Goal: Complete application form: Complete application form

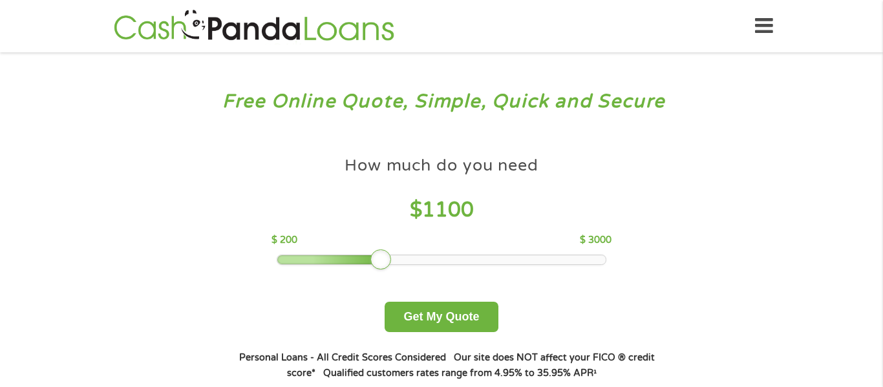
drag, startPoint x: 383, startPoint y: 254, endPoint x: 397, endPoint y: 252, distance: 15.0
click at [397, 252] on div "How much do you need $ 1100 $ 200 $ 3000" at bounding box center [440, 207] width 339 height 115
drag, startPoint x: 385, startPoint y: 257, endPoint x: 486, endPoint y: 246, distance: 102.0
click at [486, 246] on div "How much do you need $ 1900 $ 200 $ 3000" at bounding box center [440, 207] width 339 height 115
drag, startPoint x: 478, startPoint y: 255, endPoint x: 494, endPoint y: 250, distance: 17.6
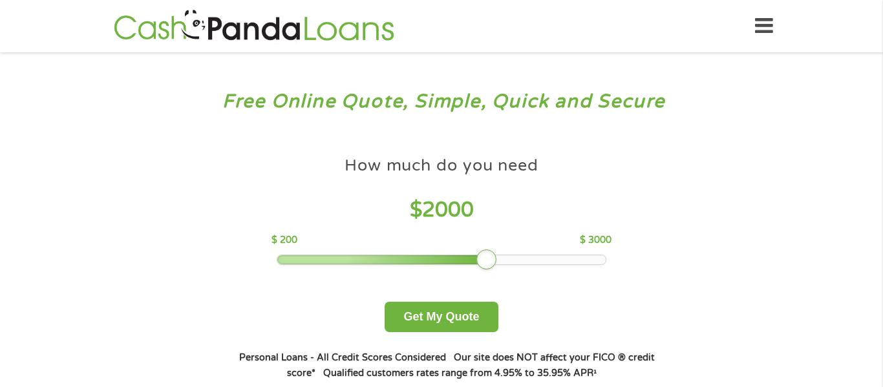
click at [494, 250] on div "How much do you need $ 2000 $ 200 $ 3000" at bounding box center [440, 207] width 339 height 115
click at [434, 315] on button "Get My Quote" at bounding box center [441, 317] width 113 height 30
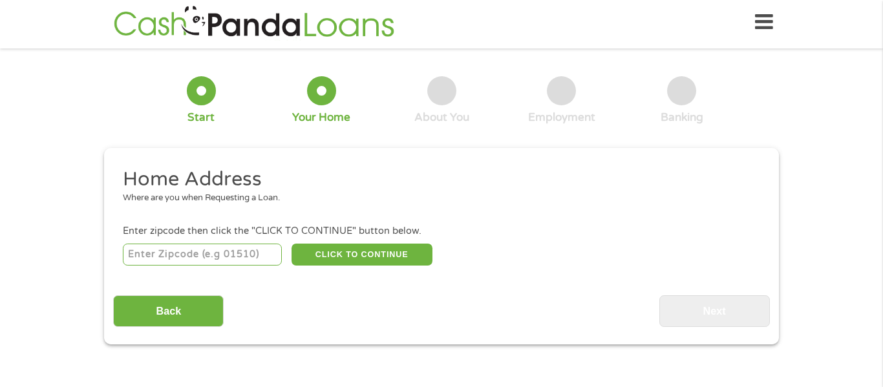
click at [204, 257] on input "number" at bounding box center [203, 255] width 160 height 22
type input "70058"
select select "[US_STATE]"
click at [343, 255] on button "CLICK TO CONTINUE" at bounding box center [361, 255] width 141 height 22
type input "70058"
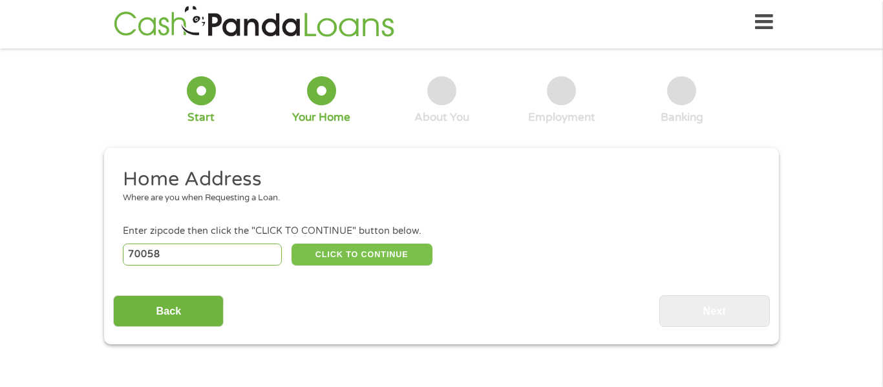
type input "[PERSON_NAME]"
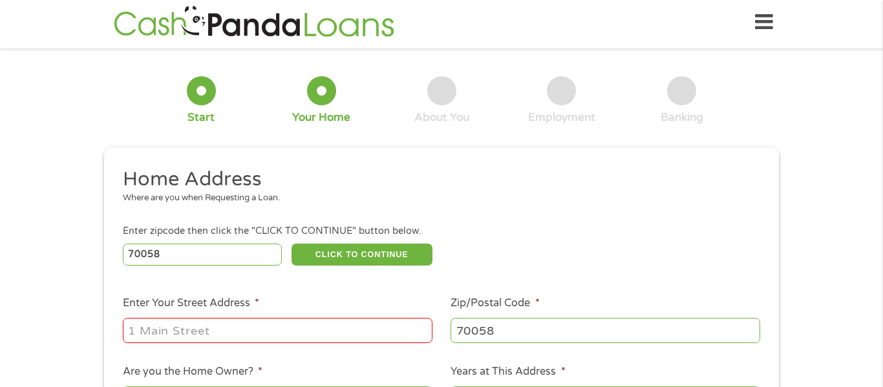
click at [246, 337] on input "Enter Your Street Address *" at bounding box center [278, 330] width 310 height 25
type input "[STREET_ADDRESS]"
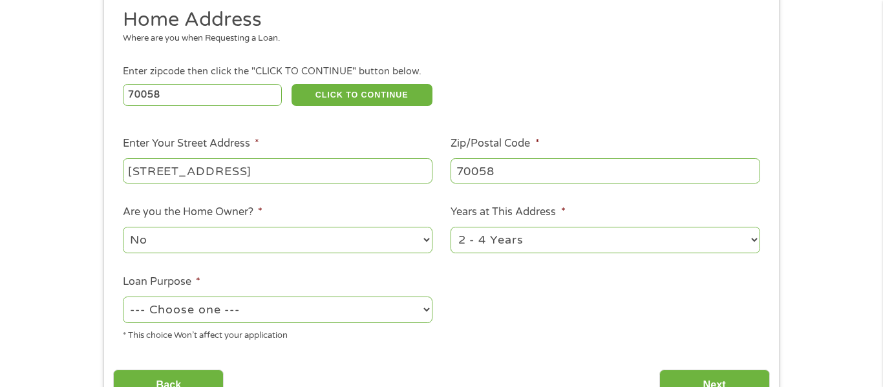
scroll to position [175, 0]
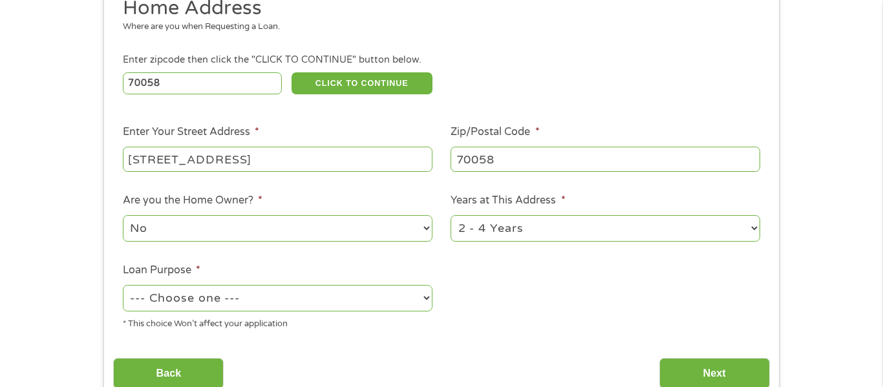
click at [421, 229] on select "No Yes" at bounding box center [278, 228] width 310 height 26
select select "yes"
click at [123, 217] on select "No Yes" at bounding box center [278, 228] width 310 height 26
click at [749, 233] on select "1 Year or less 1 - 2 Years 2 - 4 Years Over 4 Years" at bounding box center [605, 228] width 310 height 26
select select "60months"
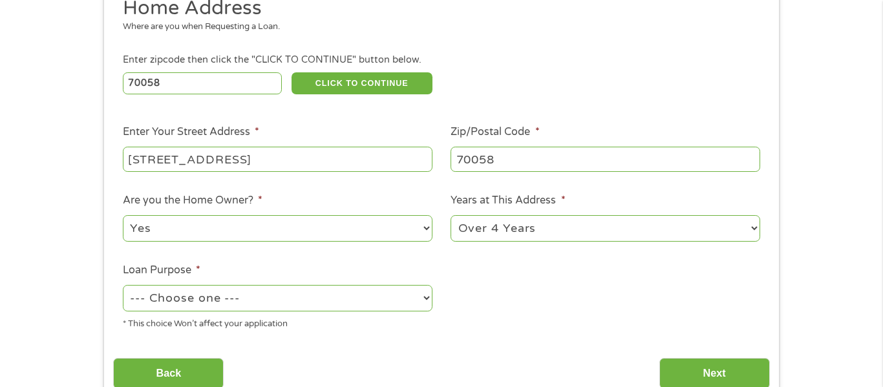
click at [450, 217] on select "1 Year or less 1 - 2 Years 2 - 4 Years Over 4 Years" at bounding box center [605, 228] width 310 height 26
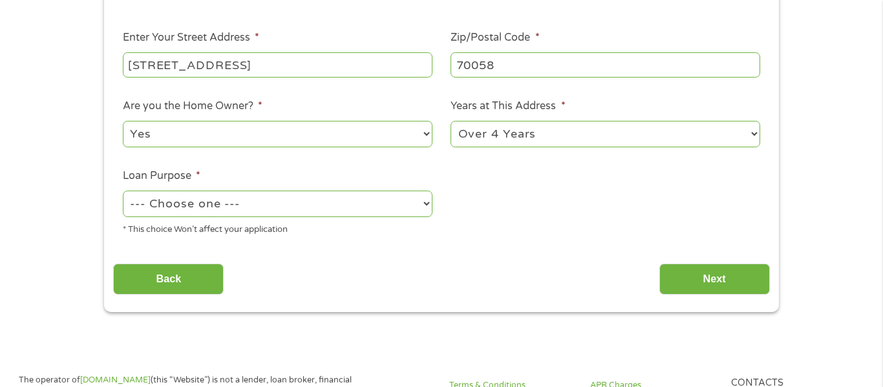
scroll to position [286, 0]
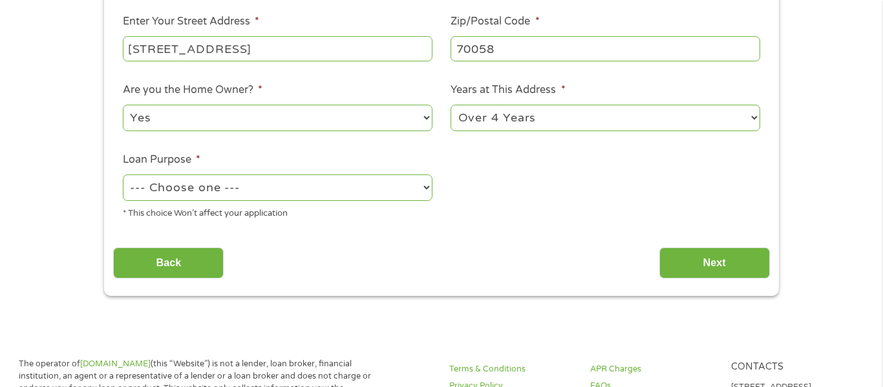
click at [425, 193] on select "--- Choose one --- Pay Bills Debt Consolidation Home Improvement Major Purchase…" at bounding box center [278, 188] width 310 height 26
select select "majorpurchase"
click at [123, 176] on select "--- Choose one --- Pay Bills Debt Consolidation Home Improvement Major Purchase…" at bounding box center [278, 188] width 310 height 26
click at [721, 257] on input "Next" at bounding box center [714, 264] width 111 height 32
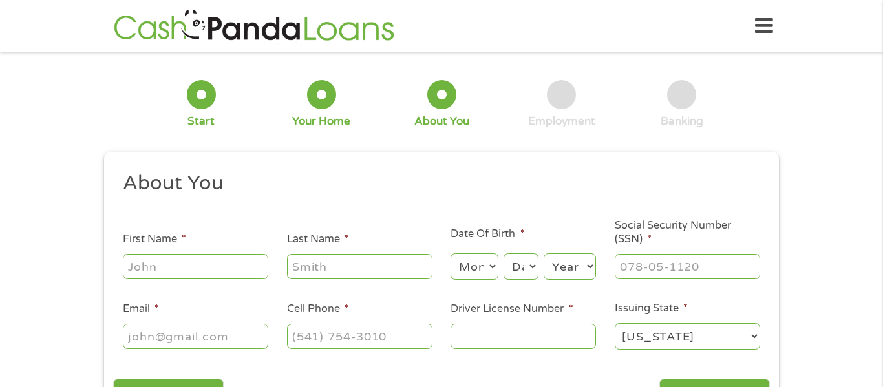
scroll to position [0, 0]
click at [227, 266] on input "First Name *" at bounding box center [195, 266] width 145 height 25
type input "[PERSON_NAME]"
type input "[EMAIL_ADDRESS][DOMAIN_NAME]"
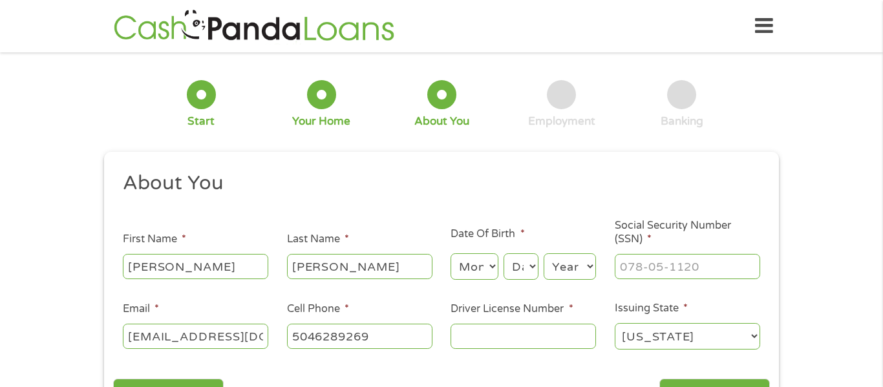
type input "[PHONE_NUMBER]"
click at [229, 268] on input "[PERSON_NAME]" at bounding box center [195, 266] width 145 height 25
type input "[PERSON_NAME]"
type input "[PHONE_NUMBER]"
drag, startPoint x: 404, startPoint y: 270, endPoint x: 301, endPoint y: 292, distance: 105.9
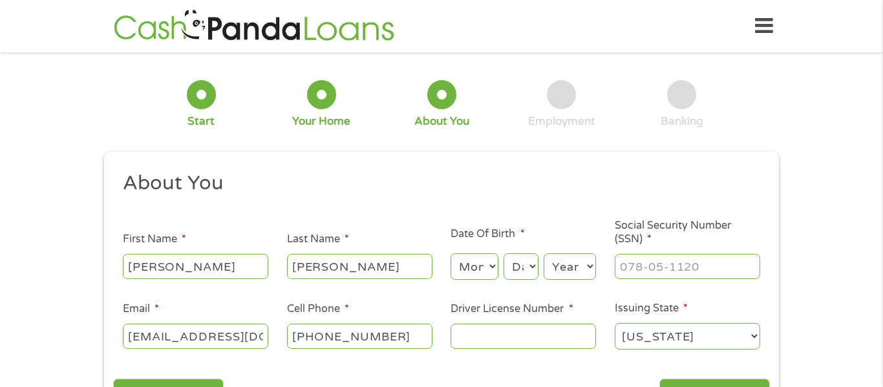
click at [301, 292] on ul "About You This field is hidden when viewing the form Title * --- Choose one ---…" at bounding box center [441, 266] width 656 height 191
click at [388, 273] on input "[PERSON_NAME]" at bounding box center [359, 266] width 145 height 25
type input "C"
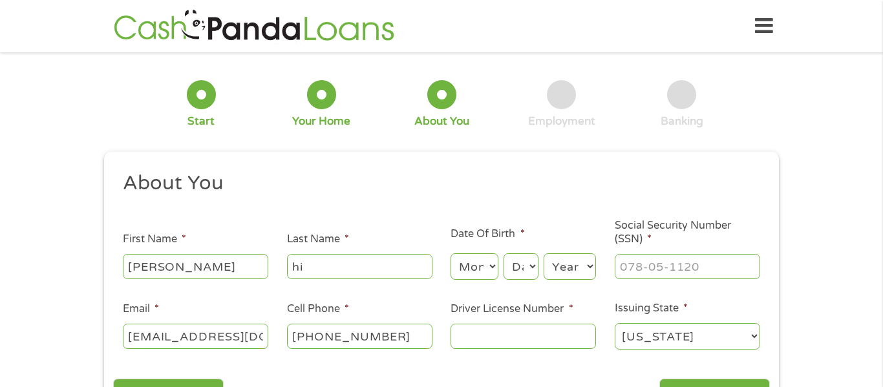
type input "h"
click at [412, 286] on ul "About You This field is hidden when viewing the form Title * --- Choose one ---…" at bounding box center [441, 266] width 656 height 191
click at [395, 264] on input "Last Name *" at bounding box center [359, 266] width 145 height 25
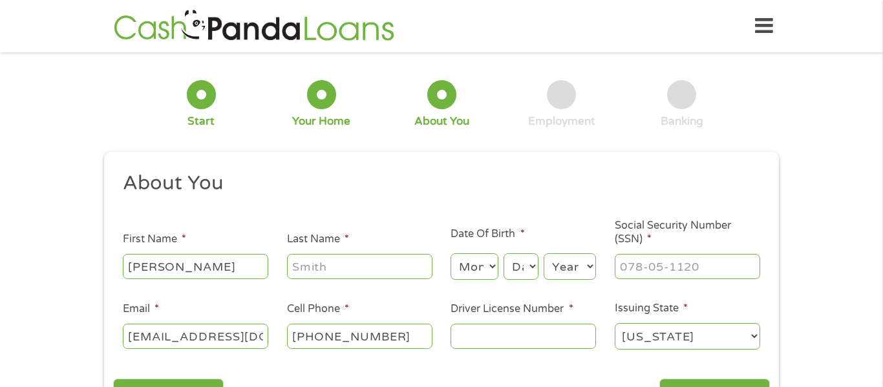
type input "[PERSON_NAME]"
type input "[PHONE_NUMBER]"
click at [493, 270] on select "Month 1 2 3 4 5 6 7 8 9 10 11 12" at bounding box center [473, 266] width 47 height 26
select select "8"
click at [450, 253] on select "Month 1 2 3 4 5 6 7 8 9 10 11 12" at bounding box center [473, 266] width 47 height 26
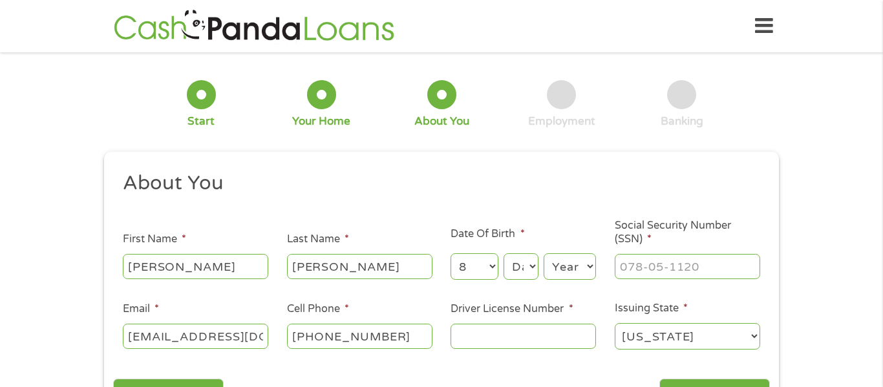
click at [535, 271] on select "Day 1 2 3 4 5 6 7 8 9 10 11 12 13 14 15 16 17 18 19 20 21 22 23 24 25 26 27 28 …" at bounding box center [520, 266] width 35 height 26
select select "25"
click at [503, 253] on select "Day 1 2 3 4 5 6 7 8 9 10 11 12 13 14 15 16 17 18 19 20 21 22 23 24 25 26 27 28 …" at bounding box center [520, 266] width 35 height 26
click at [589, 270] on select "Year [DATE] 2006 2005 2004 2003 2002 2001 2000 1999 1998 1997 1996 1995 1994 19…" at bounding box center [570, 266] width 52 height 26
click at [599, 78] on div "1 Start 2 Your Home 3 About You 4 Employment 5 Banking 6" at bounding box center [441, 103] width 675 height 85
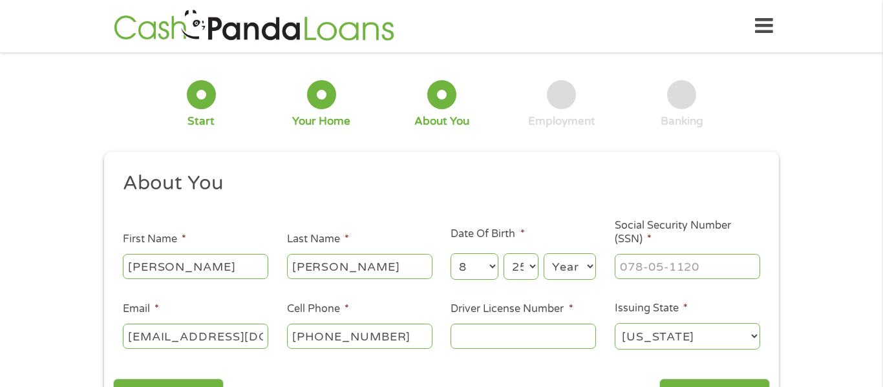
click at [592, 266] on select "Year [DATE] 2006 2005 2004 2003 2002 2001 2000 1999 1998 1997 1996 1995 1994 19…" at bounding box center [570, 266] width 52 height 26
select select "1952"
click at [544, 253] on select "Year [DATE] 2006 2005 2004 2003 2002 2001 2000 1999 1998 1997 1996 1995 1994 19…" at bounding box center [570, 266] width 52 height 26
click at [698, 271] on input "___-__-____" at bounding box center [687, 266] width 145 height 25
click at [639, 273] on input "___-__-____" at bounding box center [687, 266] width 145 height 25
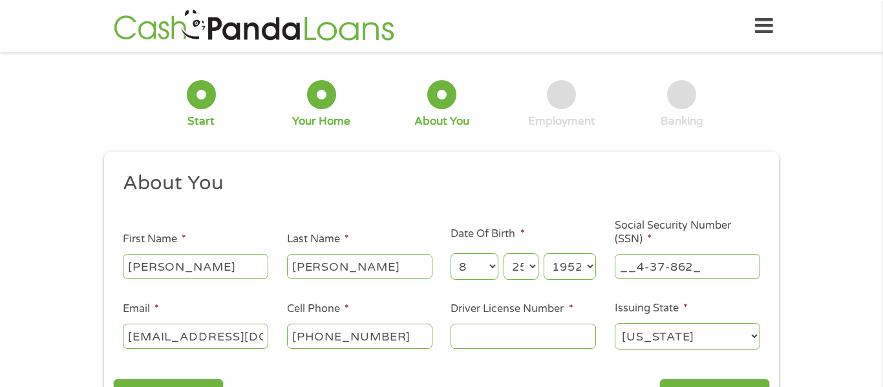
type input "__4-37-8626"
click at [265, 337] on input "[EMAIL_ADDRESS][DOMAIN_NAME]" at bounding box center [195, 336] width 145 height 25
click at [242, 339] on input "[URL][DOMAIN_NAME]" at bounding box center [195, 336] width 145 height 25
type input "[PERSON_NAME][EMAIL_ADDRESS][DOMAIN_NAME]"
type input "[PHONE_NUMBER]"
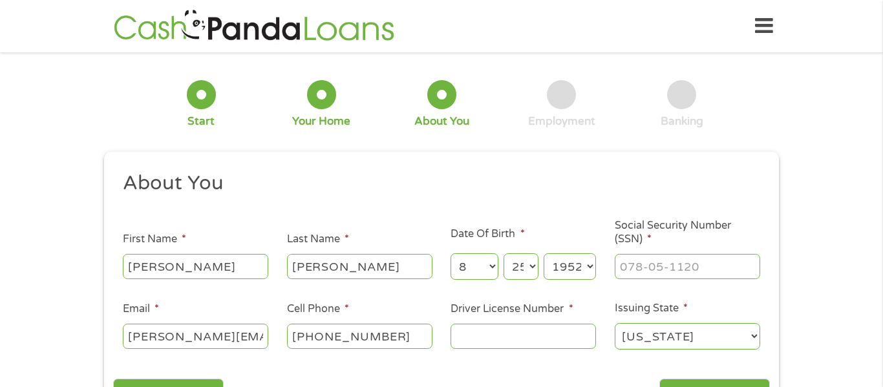
click at [245, 265] on input "[PERSON_NAME]" at bounding box center [195, 266] width 145 height 25
click at [487, 335] on input "Driver License Number *" at bounding box center [522, 336] width 145 height 25
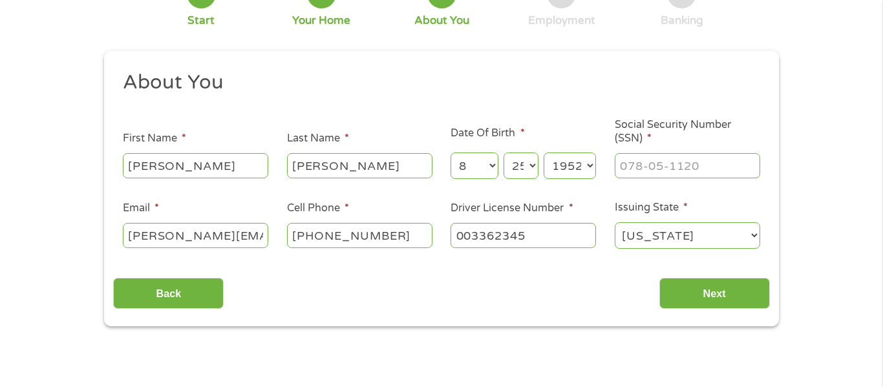
scroll to position [104, 0]
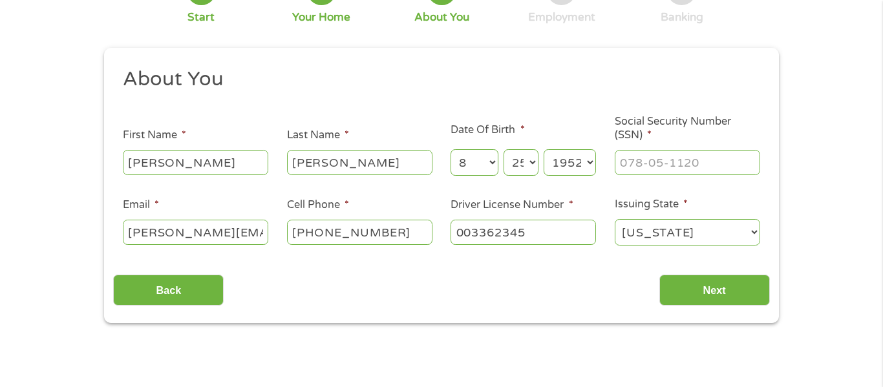
type input "003362345"
click at [713, 158] on input "___-__-____" at bounding box center [687, 162] width 145 height 25
type input "437-86-2678"
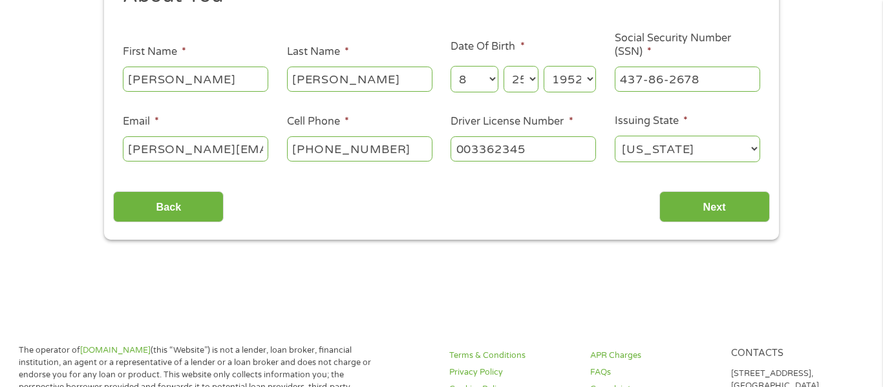
scroll to position [207, 0]
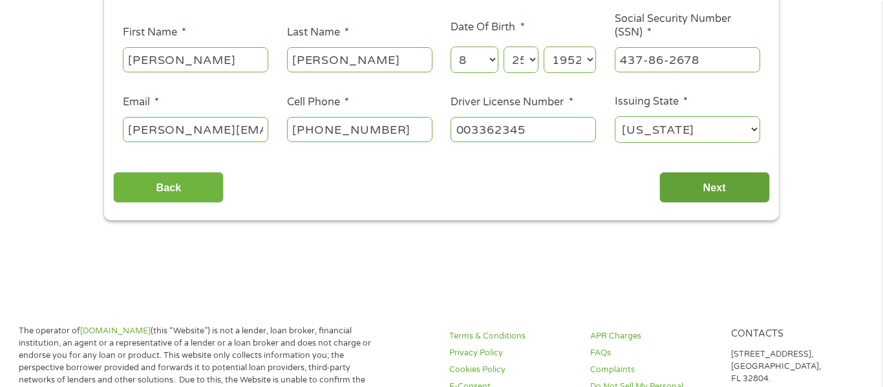
click at [701, 187] on input "Next" at bounding box center [714, 188] width 111 height 32
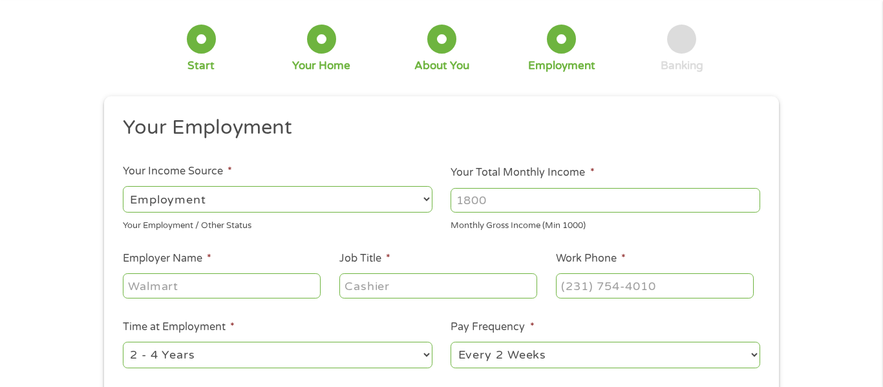
scroll to position [58, 0]
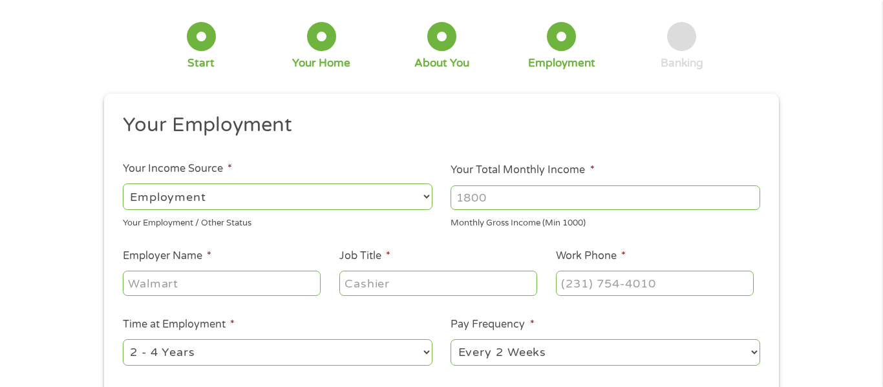
click at [425, 197] on select "--- Choose one --- Employment [DEMOGRAPHIC_DATA] Benefits" at bounding box center [278, 197] width 310 height 26
select select "benefits"
click at [123, 184] on select "--- Choose one --- Employment [DEMOGRAPHIC_DATA] Benefits" at bounding box center [278, 197] width 310 height 26
type input "Other"
type input "[PHONE_NUMBER]"
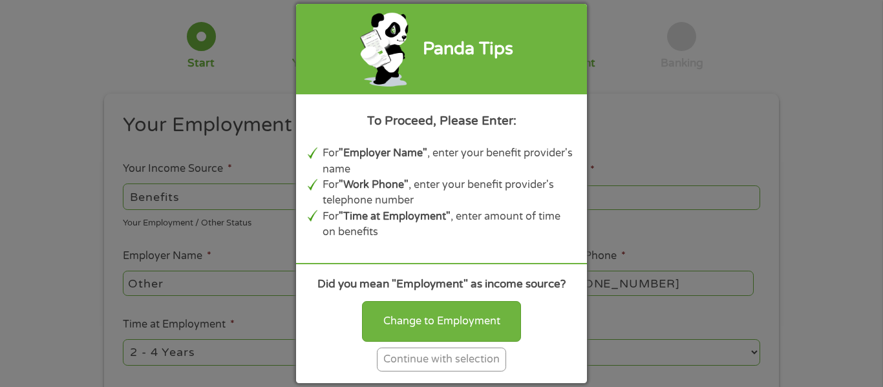
click at [429, 358] on div "Continue with selection" at bounding box center [441, 360] width 129 height 24
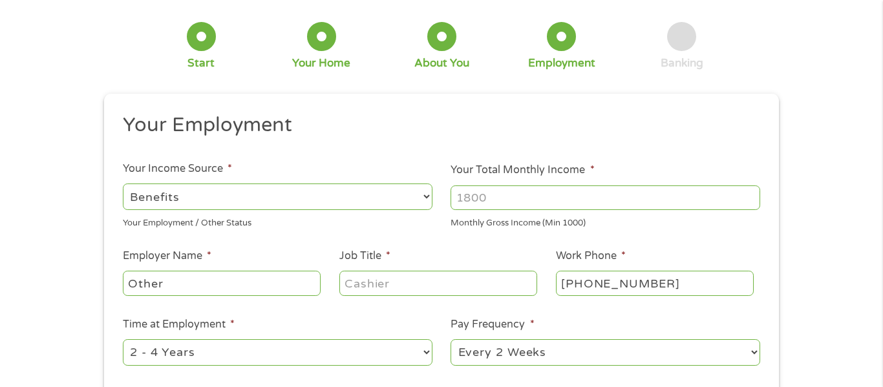
click at [491, 196] on input "Your Total Monthly Income *" at bounding box center [605, 197] width 310 height 25
type input "3100"
click at [299, 283] on input "Other" at bounding box center [222, 283] width 198 height 25
type input "O"
type input "social security"
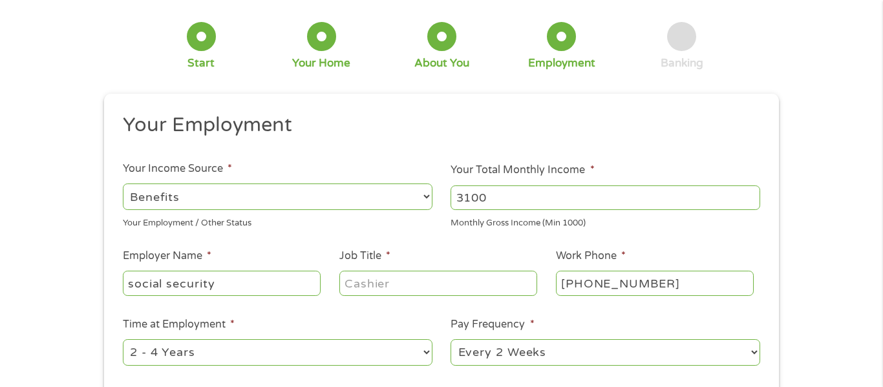
click at [519, 290] on input "Job Title *" at bounding box center [438, 283] width 198 height 25
type input "retired"
click at [427, 355] on select "--- Choose one --- 1 Year or less 1 - 2 Years 2 - 4 Years Over 4 Years" at bounding box center [278, 352] width 310 height 26
select select "60months"
click at [123, 339] on select "--- Choose one --- 1 Year or less 1 - 2 Years 2 - 4 Years Over 4 Years" at bounding box center [278, 352] width 310 height 26
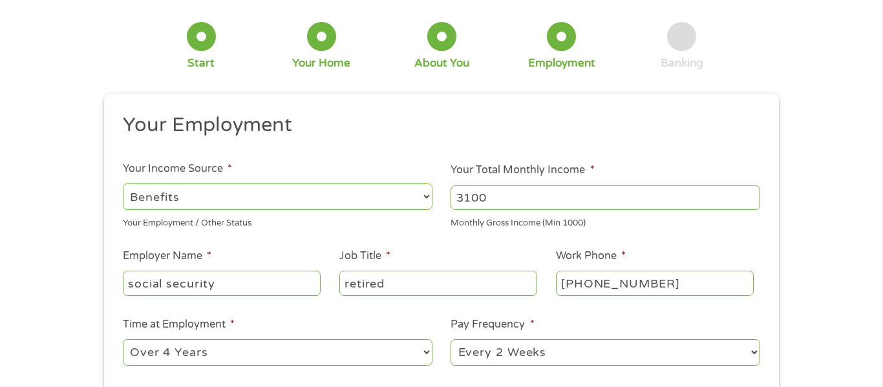
click at [754, 354] on select "--- Choose one --- Every 2 Weeks Every Week Monthly Semi-Monthly" at bounding box center [605, 352] width 310 height 26
select select "monthly"
click at [450, 339] on select "--- Choose one --- Every 2 Weeks Every Week Monthly Semi-Monthly" at bounding box center [605, 352] width 310 height 26
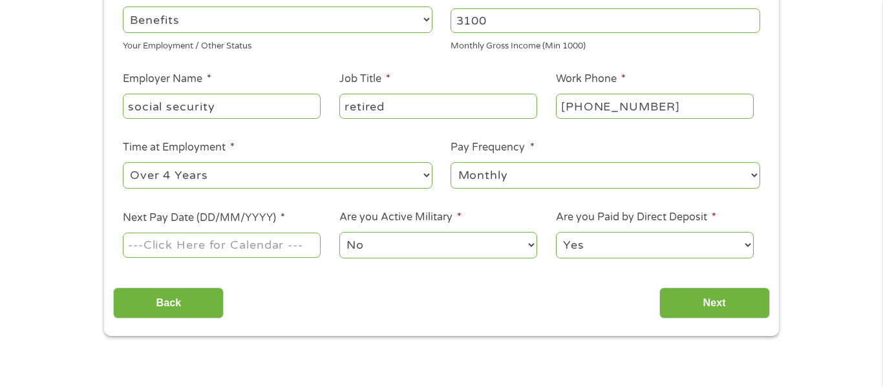
scroll to position [237, 0]
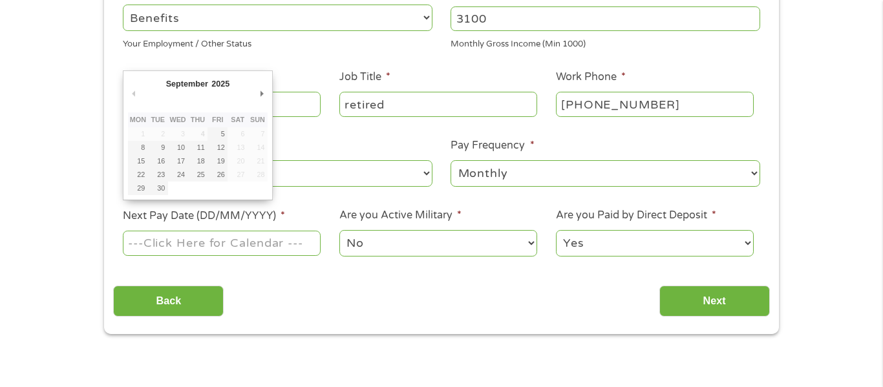
click at [253, 250] on input "Next Pay Date (DD/MM/YYYY) *" at bounding box center [222, 243] width 198 height 25
type input "[DATE]"
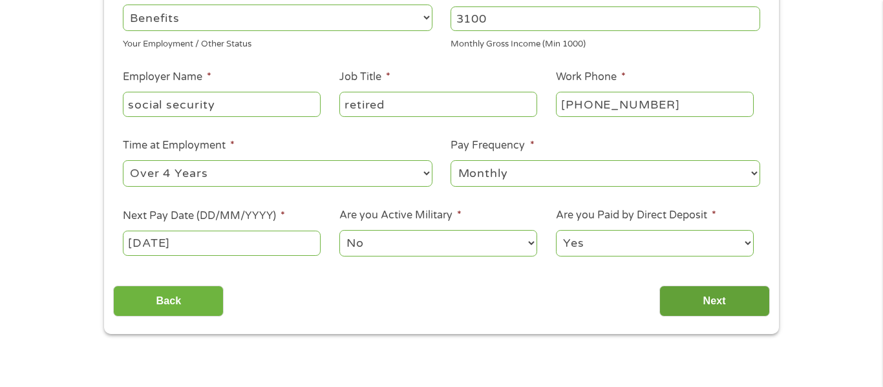
click at [712, 301] on input "Next" at bounding box center [714, 302] width 111 height 32
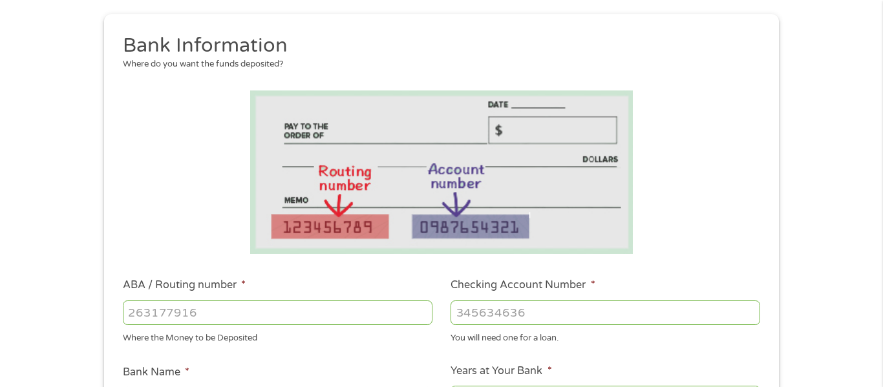
scroll to position [143, 0]
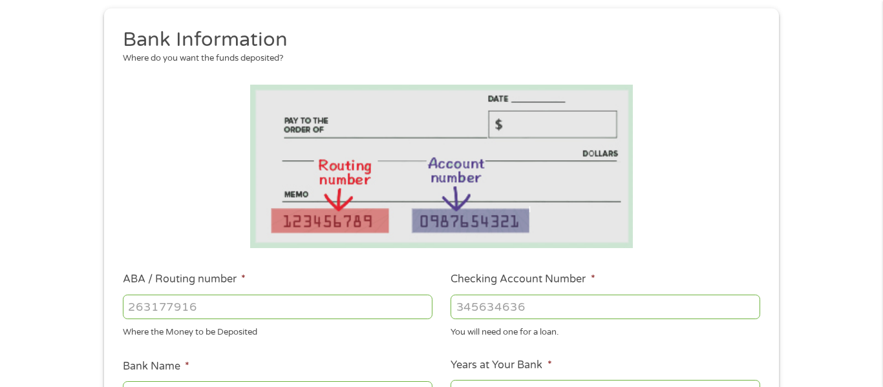
click at [209, 309] on input "ABA / Routing number *" at bounding box center [278, 307] width 310 height 25
click at [196, 301] on input "ABA / Routing number *" at bounding box center [278, 307] width 310 height 25
type input "265075087"
type input "ASI FEDERAL CREDIT UNION"
type input "265075087"
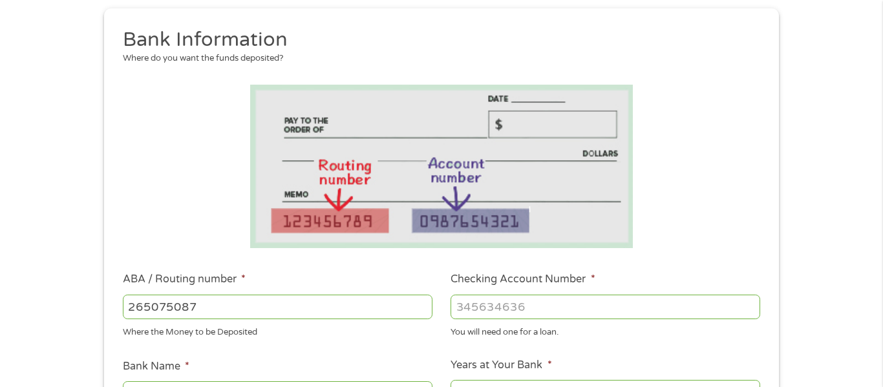
click at [495, 308] on input "Checking Account Number *" at bounding box center [605, 307] width 310 height 25
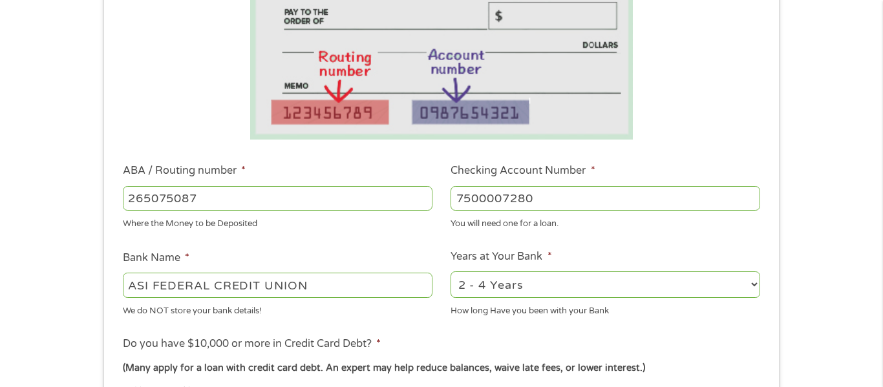
scroll to position [262, 0]
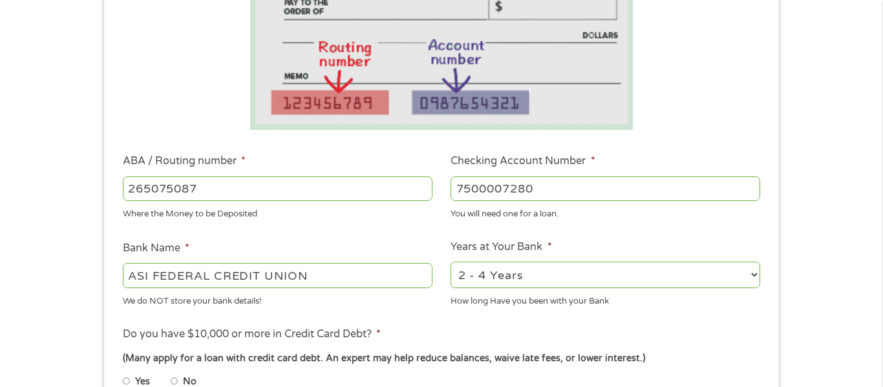
type input "7500007280"
click at [347, 278] on input "ASI FEDERAL CREDIT UNION" at bounding box center [278, 275] width 310 height 25
click at [752, 277] on select "2 - 4 Years 6 - 12 Months 1 - 2 Years Over 4 Years" at bounding box center [605, 275] width 310 height 26
select select "60months"
click at [450, 262] on select "2 - 4 Years 6 - 12 Months 1 - 2 Years Over 4 Years" at bounding box center [605, 275] width 310 height 26
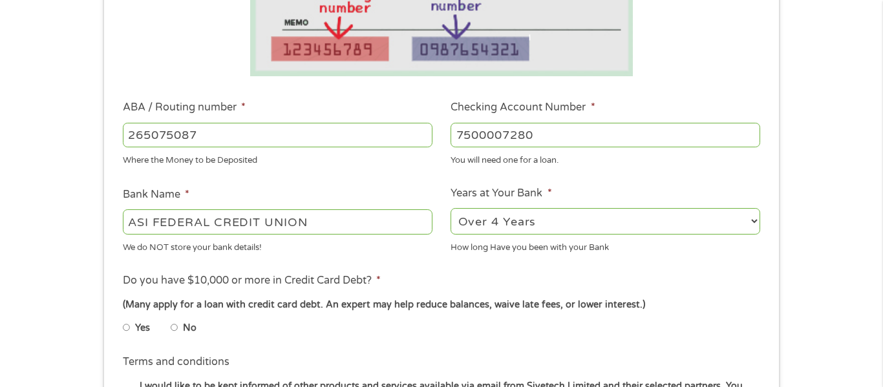
scroll to position [337, 0]
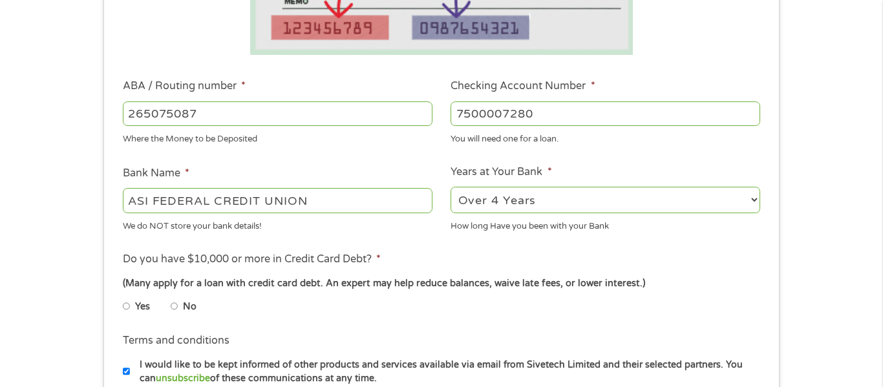
click at [176, 308] on input "No" at bounding box center [175, 306] width 8 height 21
radio input "true"
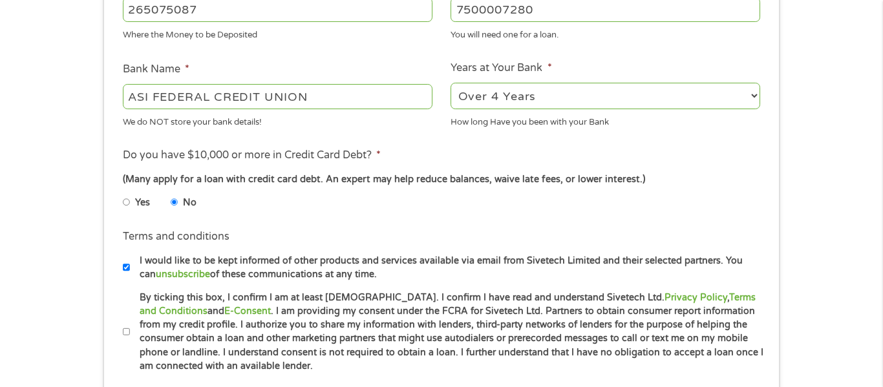
scroll to position [454, 0]
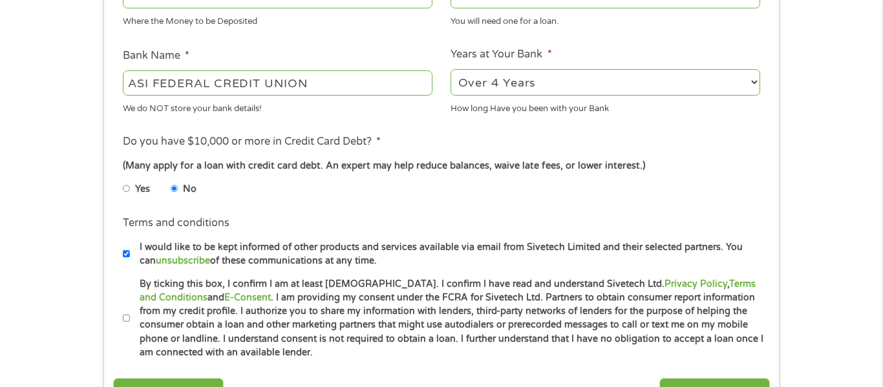
click at [123, 319] on input "By ticking this box, I confirm I am at least [DEMOGRAPHIC_DATA]. I confirm I ha…" at bounding box center [127, 318] width 8 height 21
checkbox input "true"
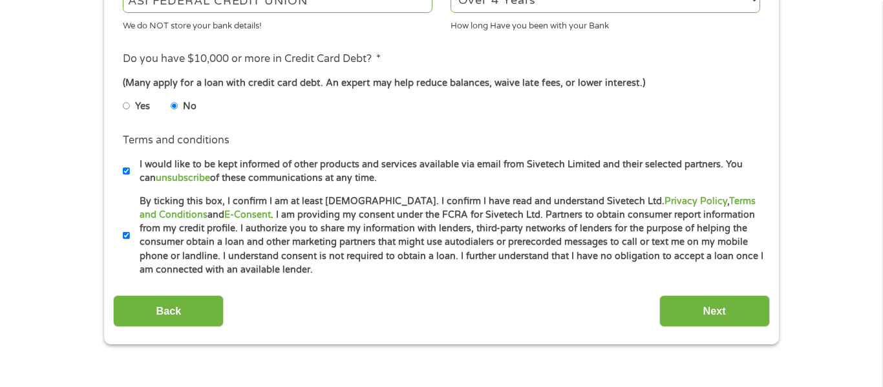
scroll to position [540, 0]
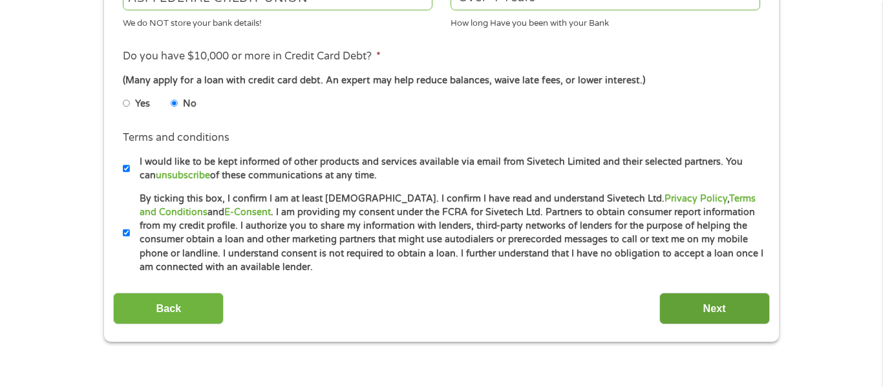
click at [713, 308] on input "Next" at bounding box center [714, 309] width 111 height 32
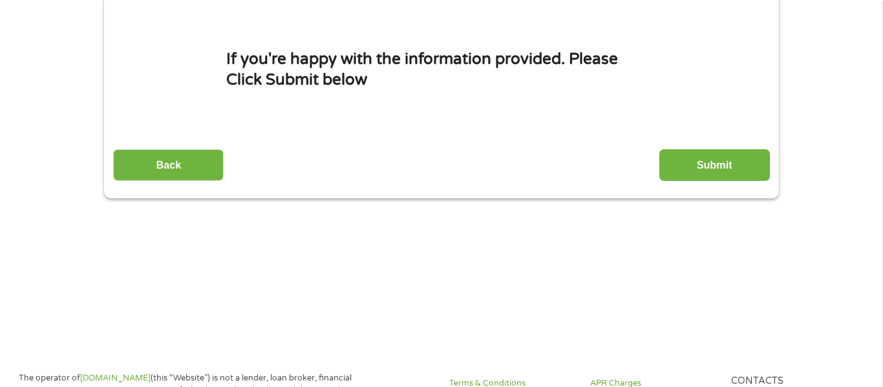
scroll to position [0, 0]
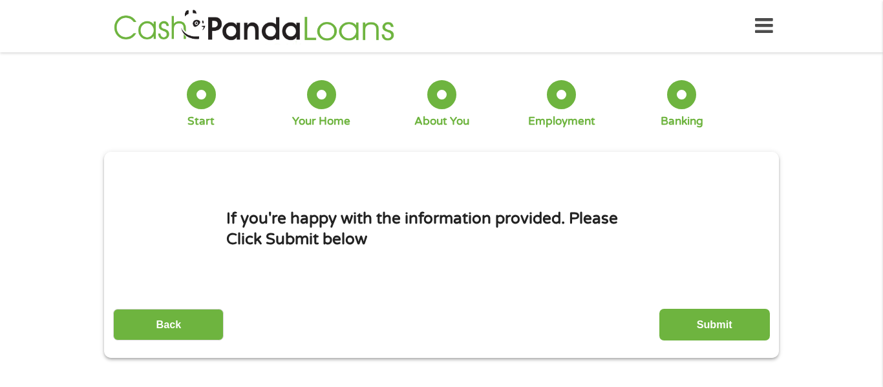
click at [712, 319] on input "Submit" at bounding box center [714, 325] width 111 height 32
